Goal: Learn about a topic: Understand process/instructions

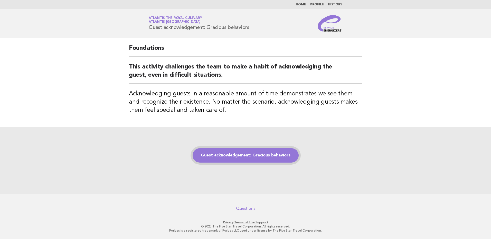
click at [248, 157] on link "Guest acknowledgement: Gracious behaviors" at bounding box center [245, 155] width 106 height 14
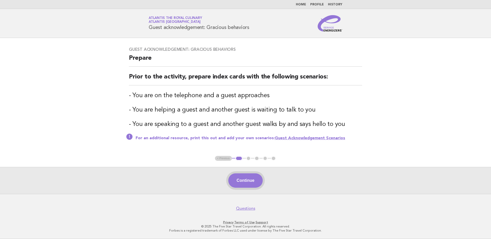
click at [255, 183] on button "Continue" at bounding box center [245, 180] width 34 height 14
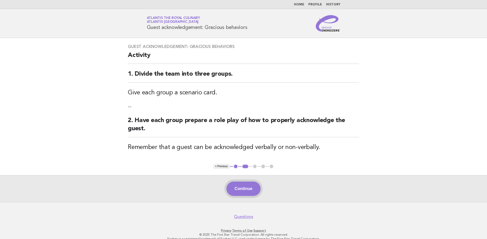
click at [247, 186] on button "Continue" at bounding box center [243, 189] width 34 height 14
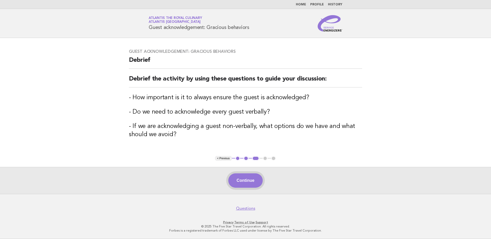
click at [252, 178] on button "Continue" at bounding box center [245, 180] width 34 height 14
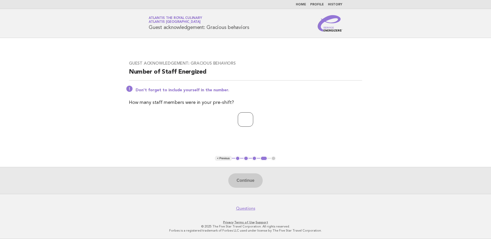
click at [244, 121] on input "number" at bounding box center [245, 119] width 15 height 14
type input "**"
click at [245, 181] on button "Continue" at bounding box center [245, 180] width 34 height 14
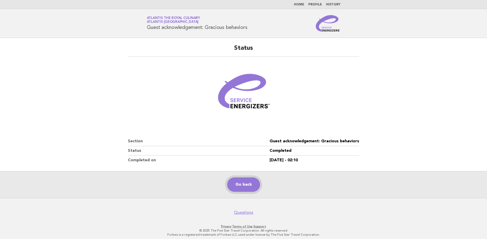
click at [249, 185] on link "Go back" at bounding box center [243, 185] width 33 height 14
